Goal: Check status: Check status

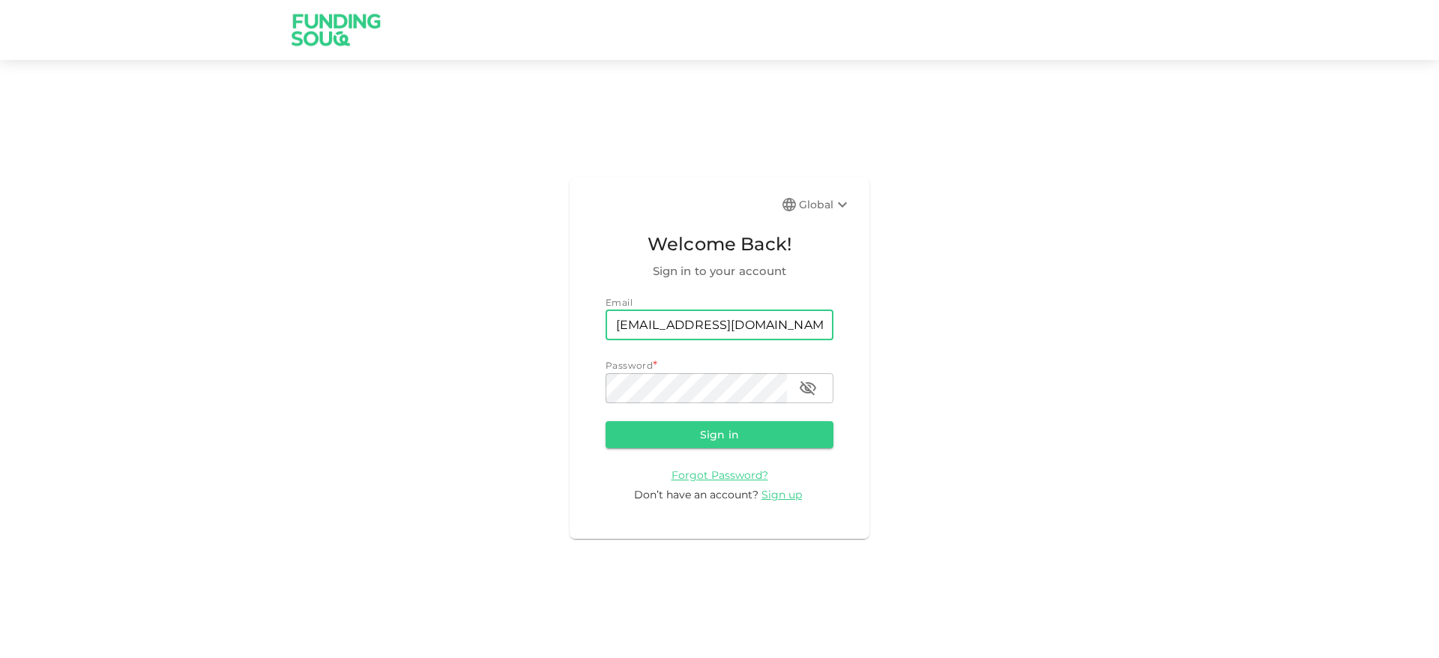
type input "[EMAIL_ADDRESS][DOMAIN_NAME]"
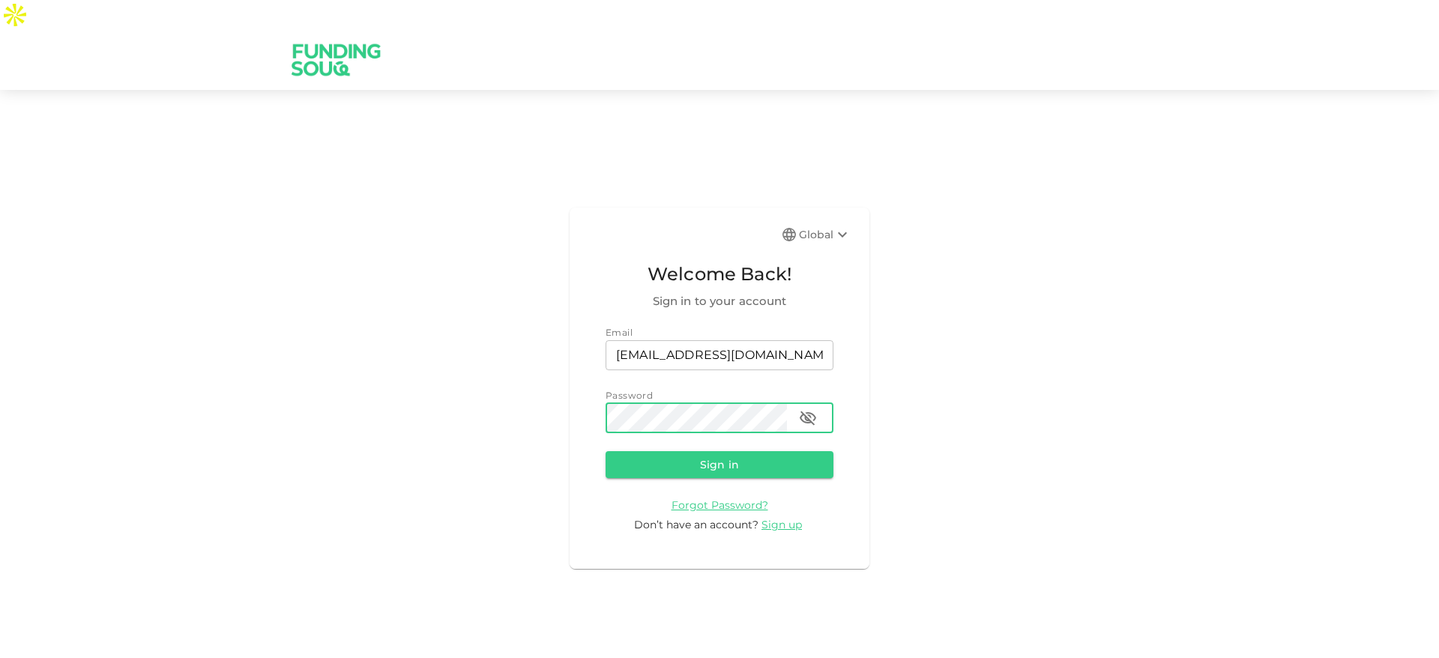
click at [606, 451] on button "Sign in" at bounding box center [720, 464] width 228 height 27
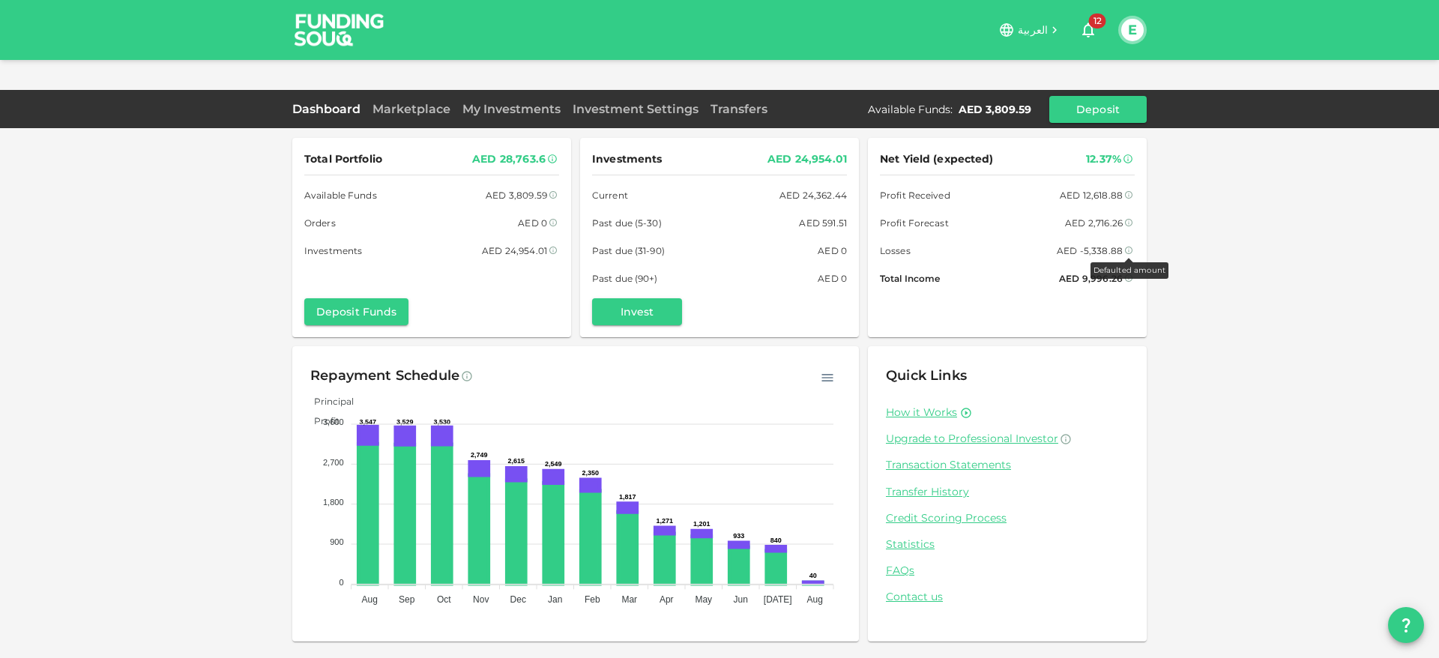
click at [1127, 247] on icon at bounding box center [1128, 250] width 7 height 7
click at [1127, 246] on icon at bounding box center [1128, 250] width 9 height 9
click at [502, 102] on link "My Investments" at bounding box center [511, 109] width 110 height 14
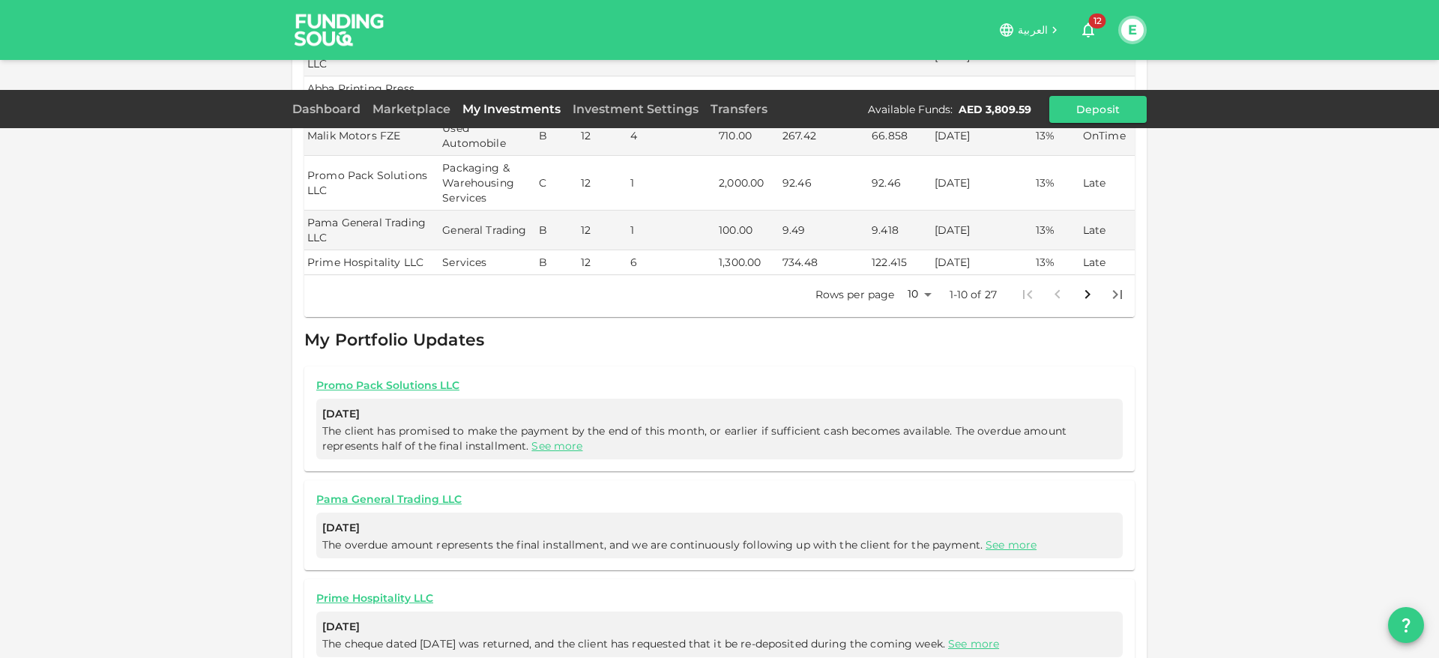
scroll to position [18, 0]
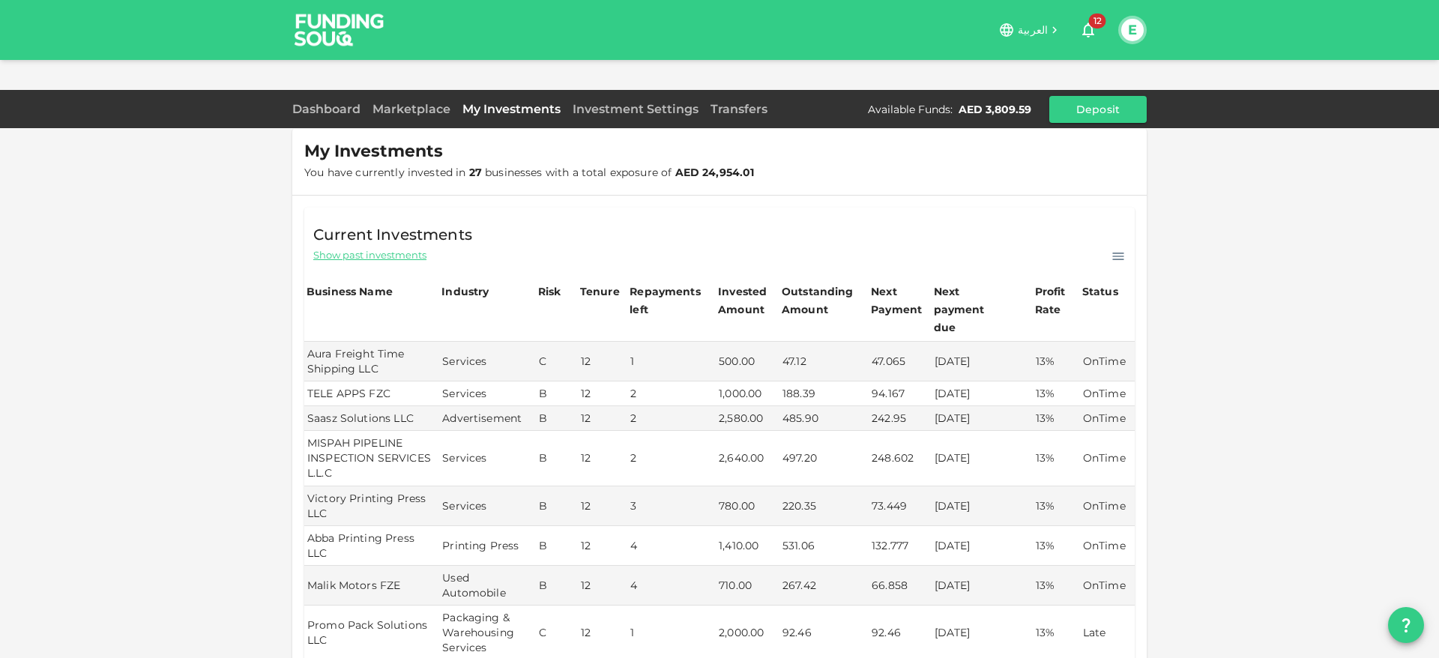
click at [380, 248] on span "Show past investments" at bounding box center [369, 255] width 113 height 14
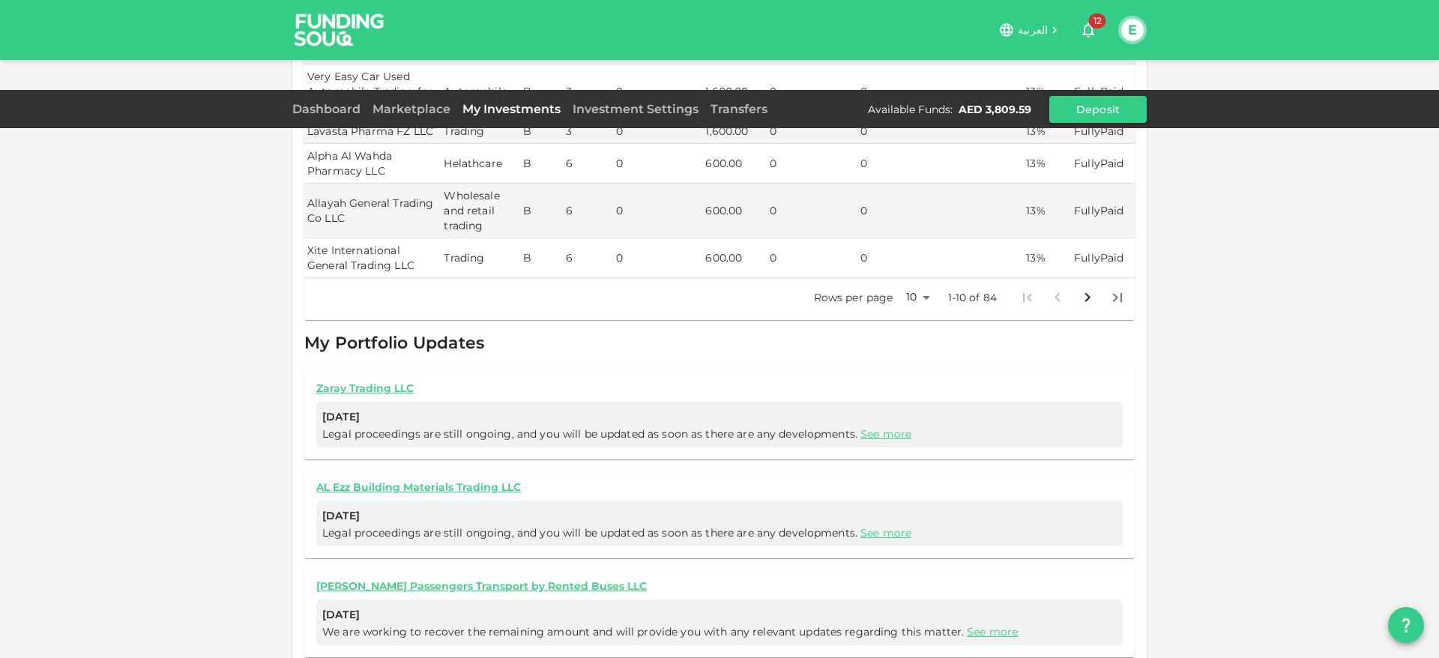
scroll to position [483, 0]
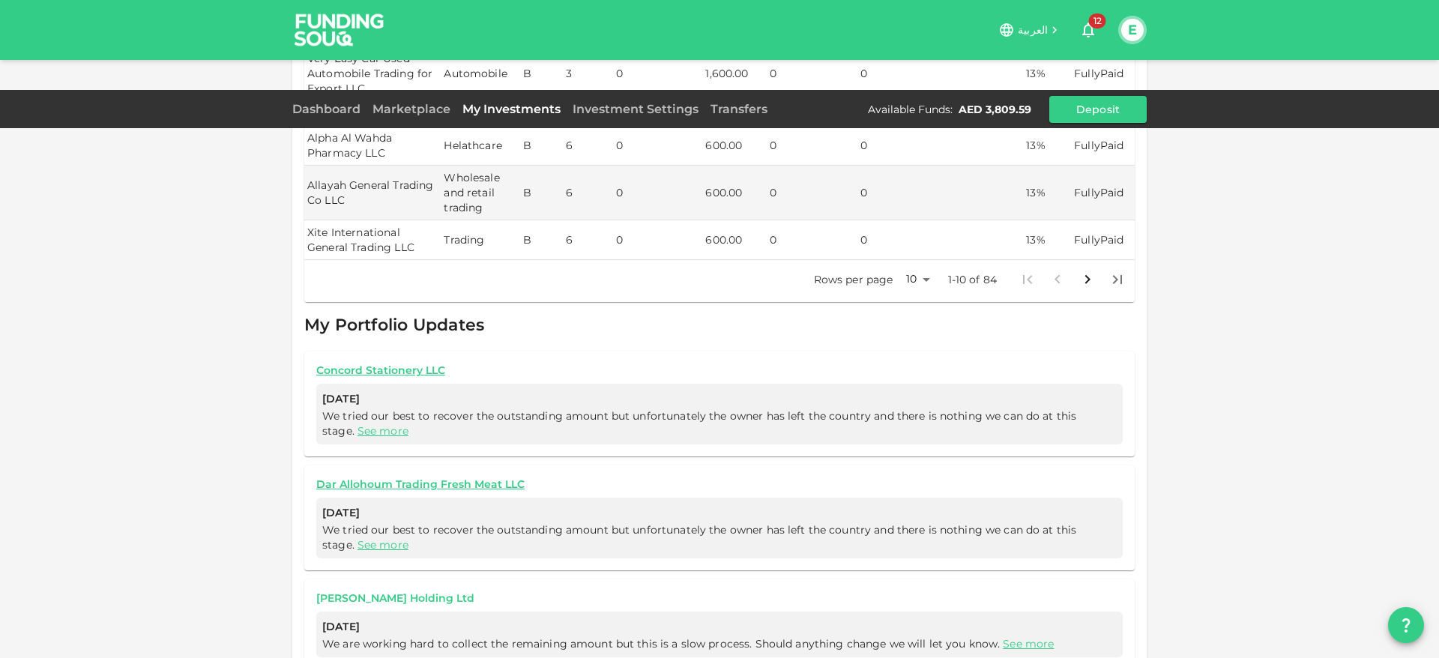
scroll to position [513, 0]
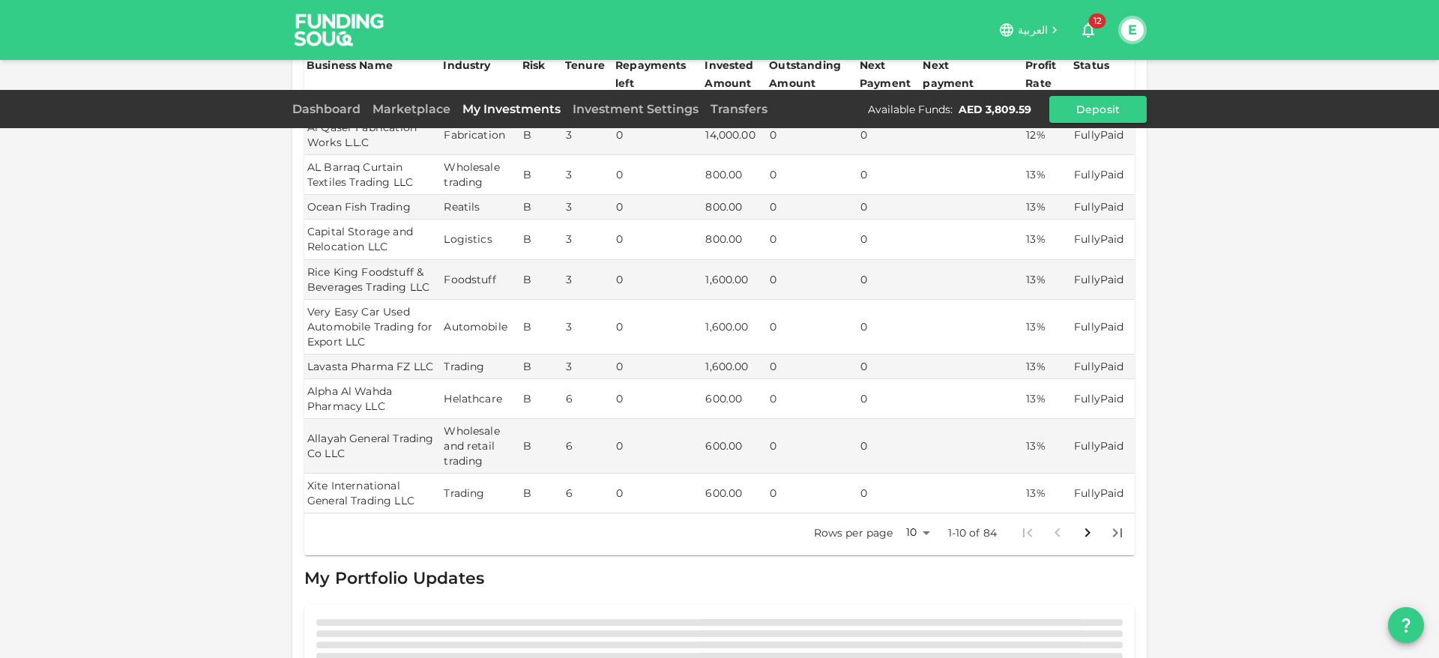
scroll to position [498, 0]
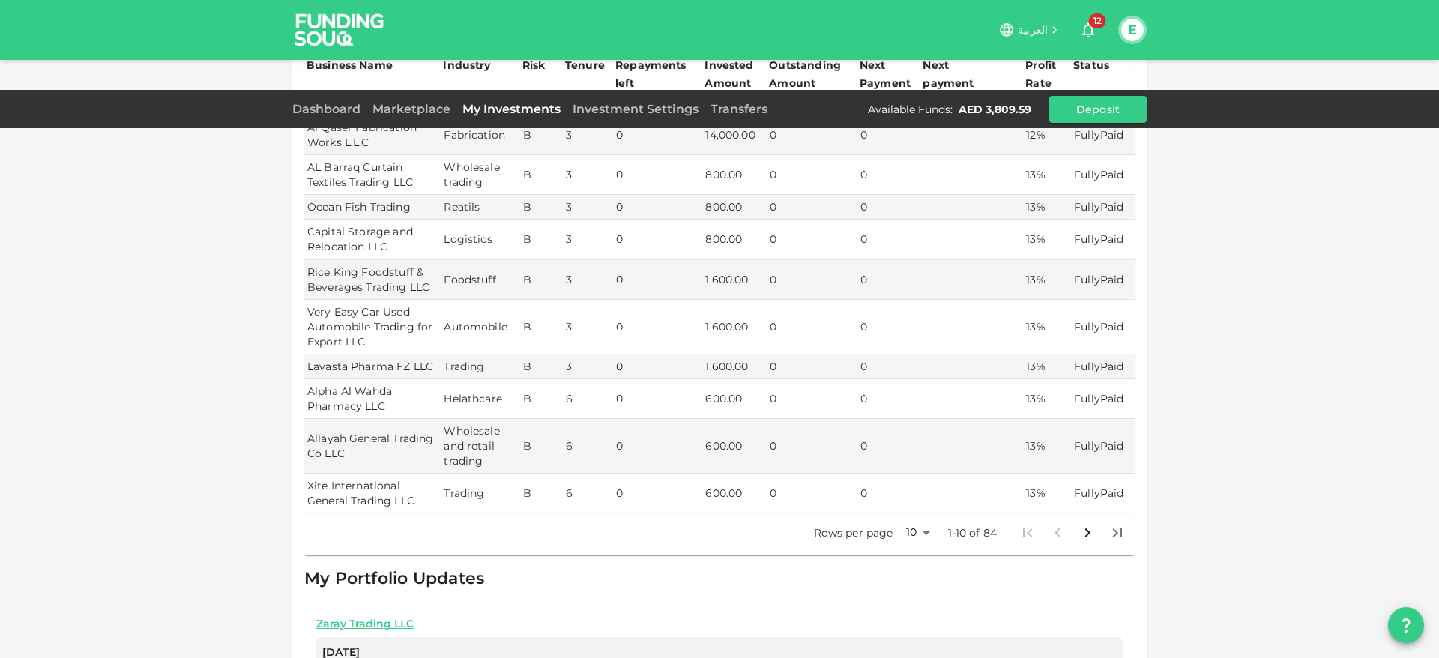
scroll to position [483, 0]
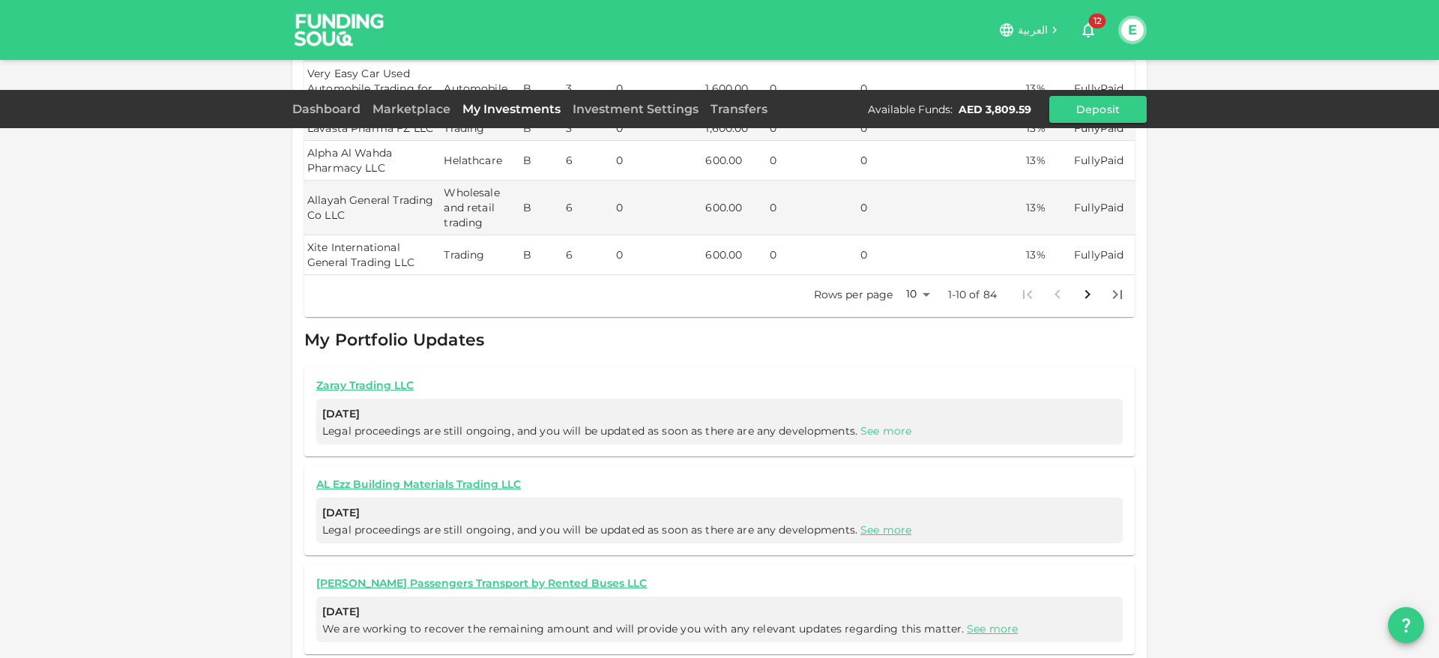
click at [860, 424] on link "See more" at bounding box center [885, 430] width 51 height 13
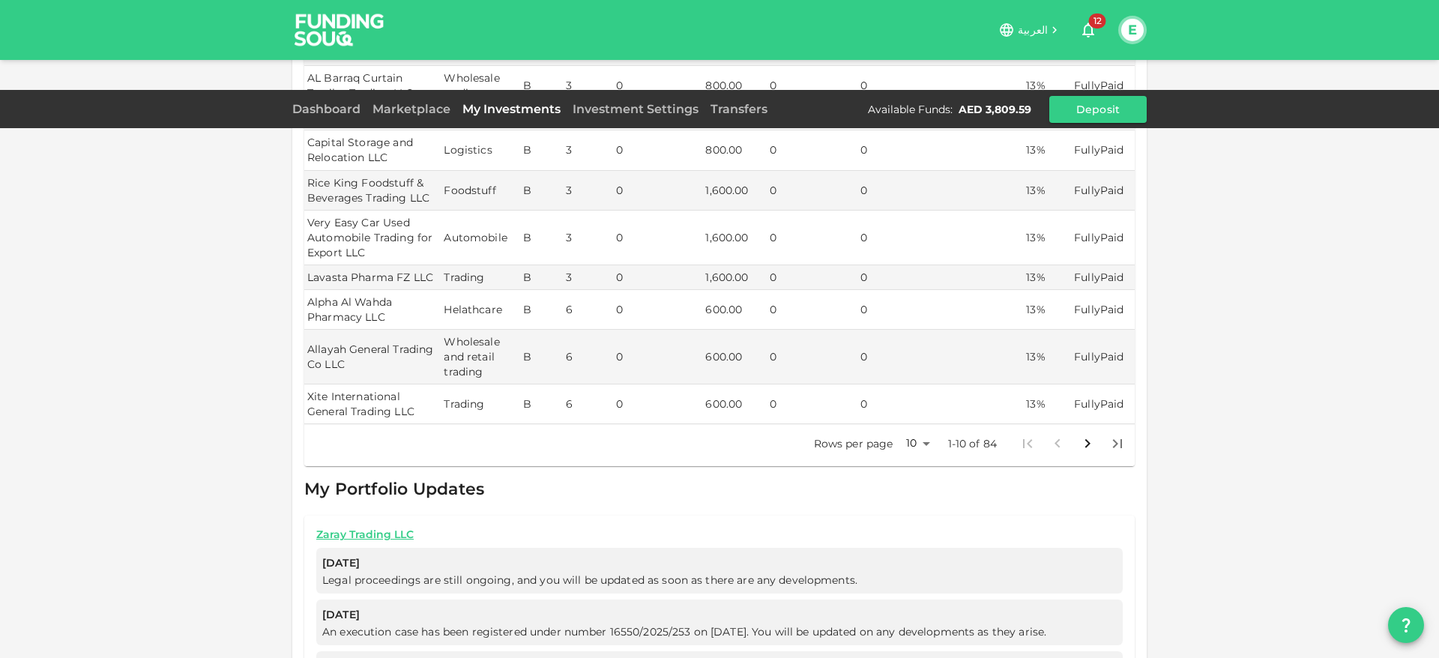
scroll to position [385, 0]
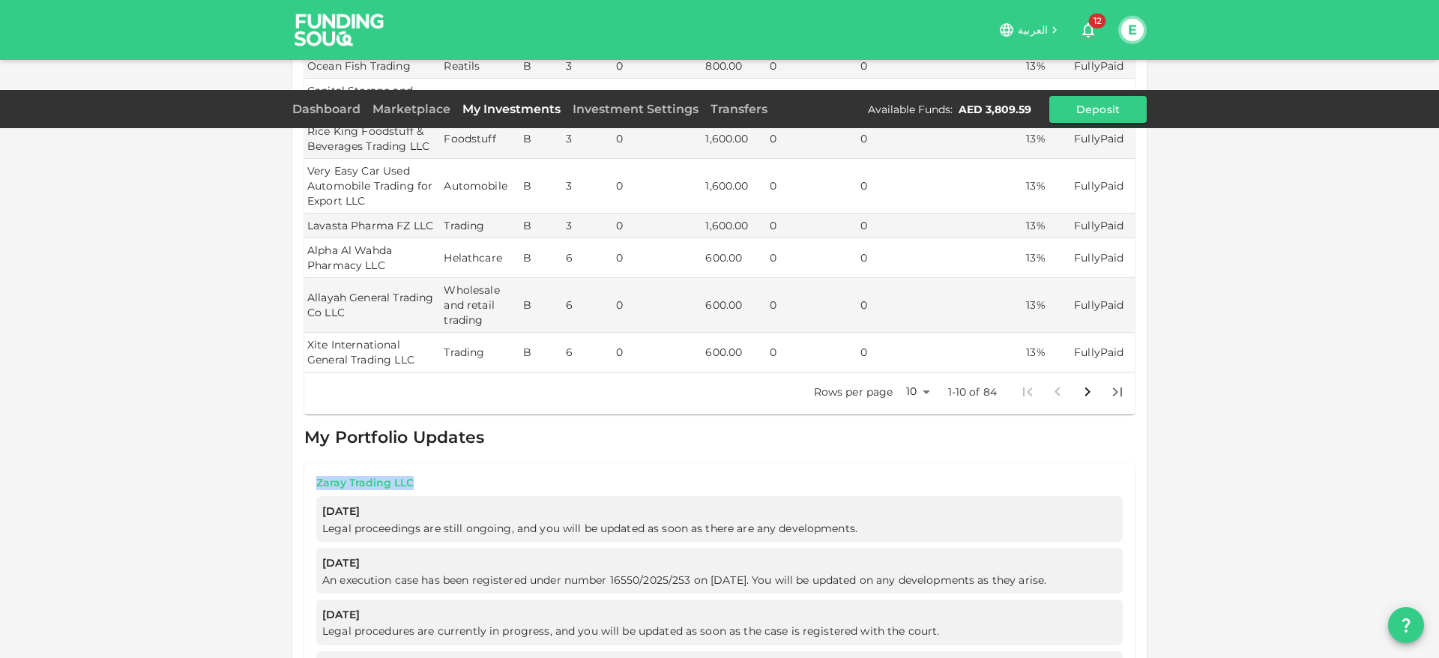
drag, startPoint x: 303, startPoint y: 438, endPoint x: 440, endPoint y: 438, distance: 137.2
copy link "Zaray Trading LLC"
